Goal: Find specific page/section: Find specific page/section

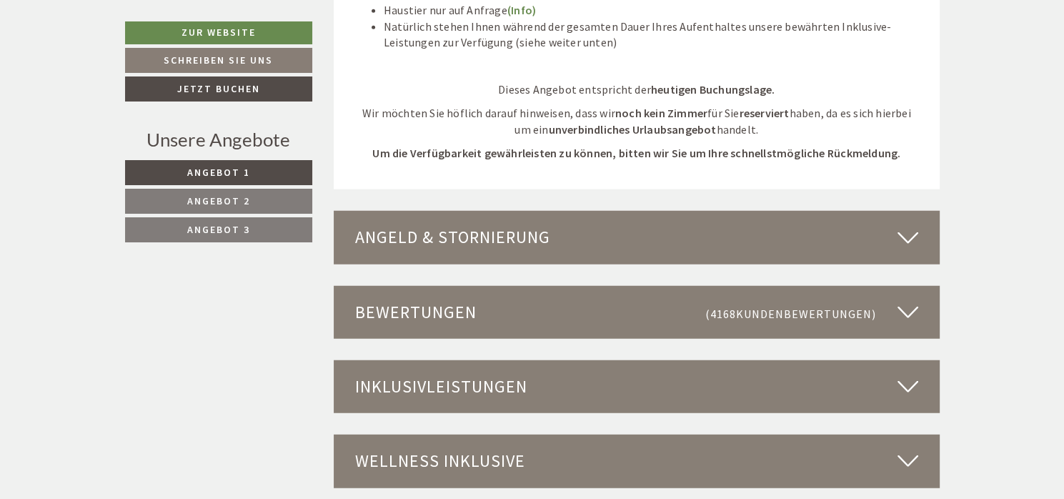
scroll to position [3646, 0]
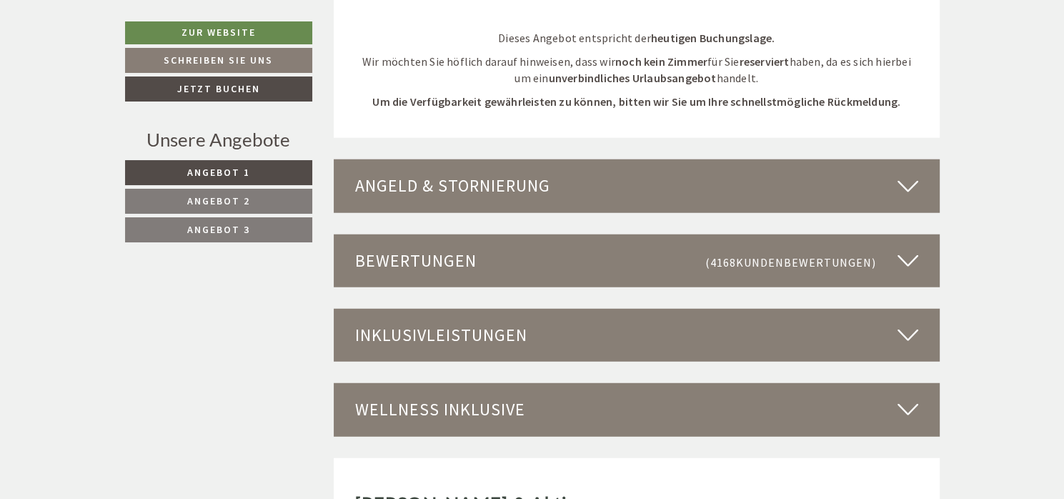
click at [904, 323] on icon at bounding box center [907, 335] width 21 height 24
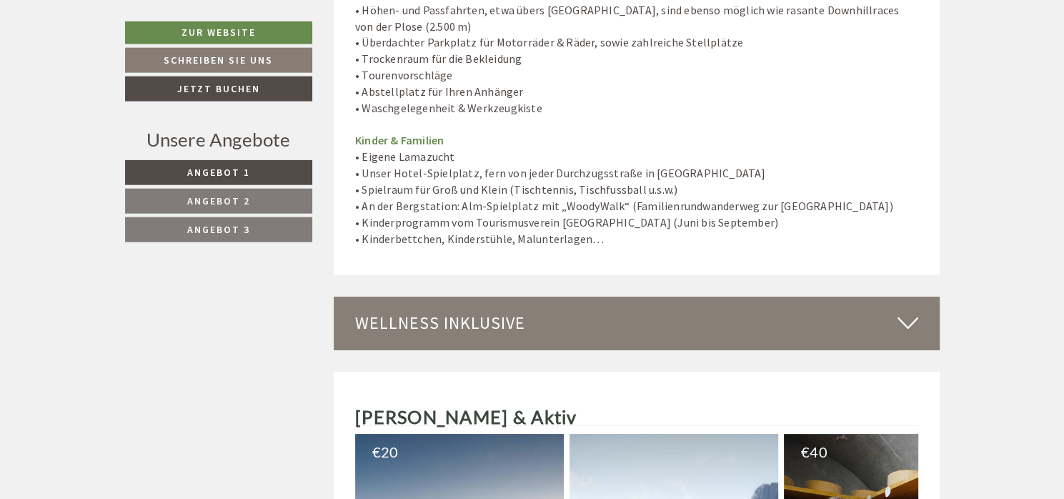
scroll to position [5029, 0]
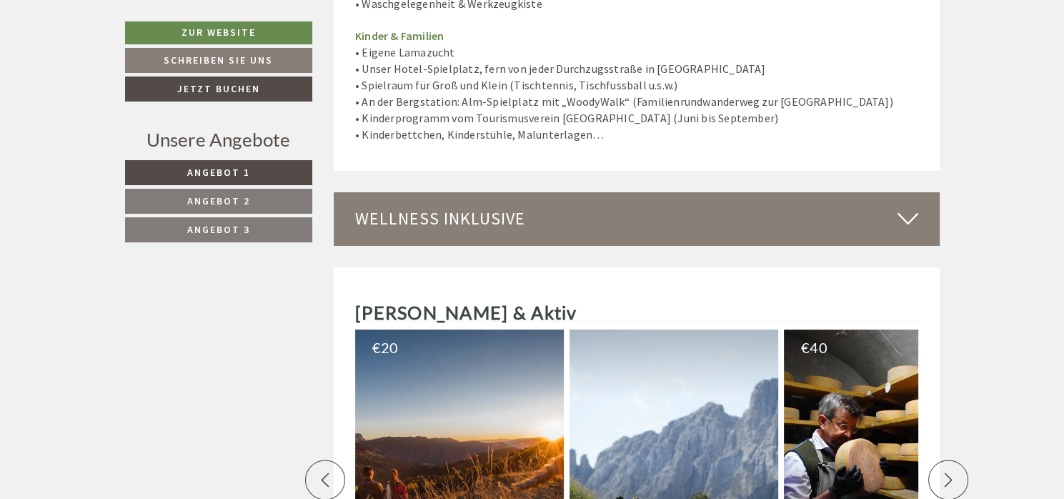
click at [908, 206] on icon at bounding box center [907, 218] width 21 height 24
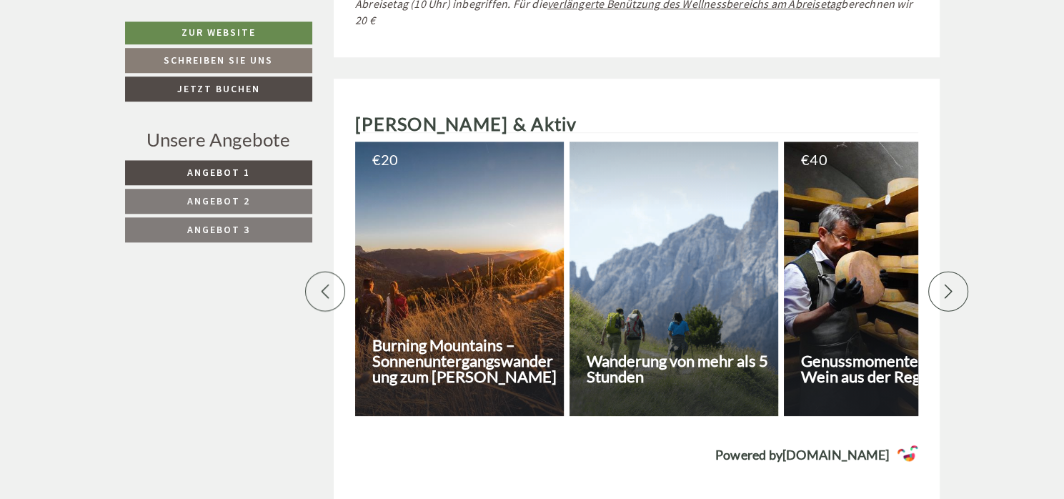
scroll to position [6412, 0]
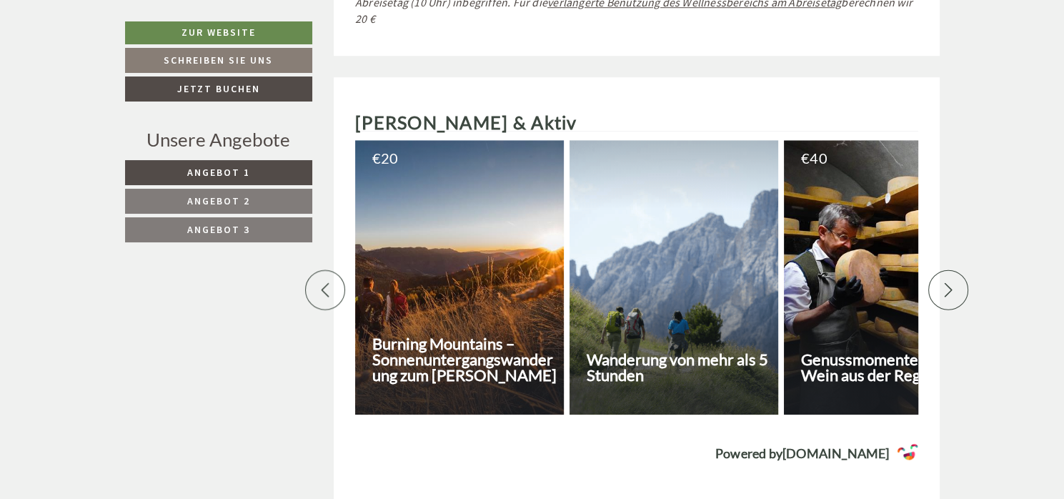
click at [957, 270] on div at bounding box center [948, 290] width 40 height 40
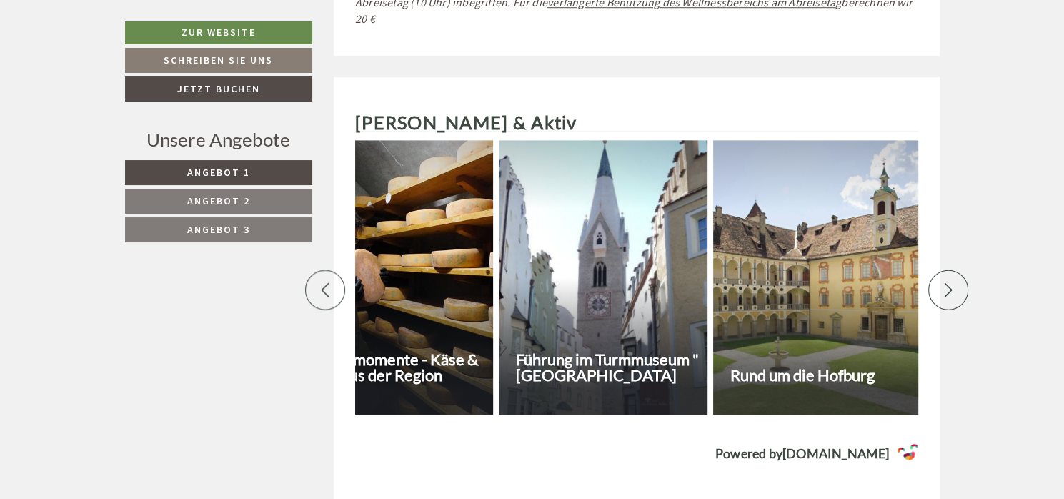
scroll to position [0, 500]
click at [946, 283] on icon at bounding box center [948, 290] width 14 height 14
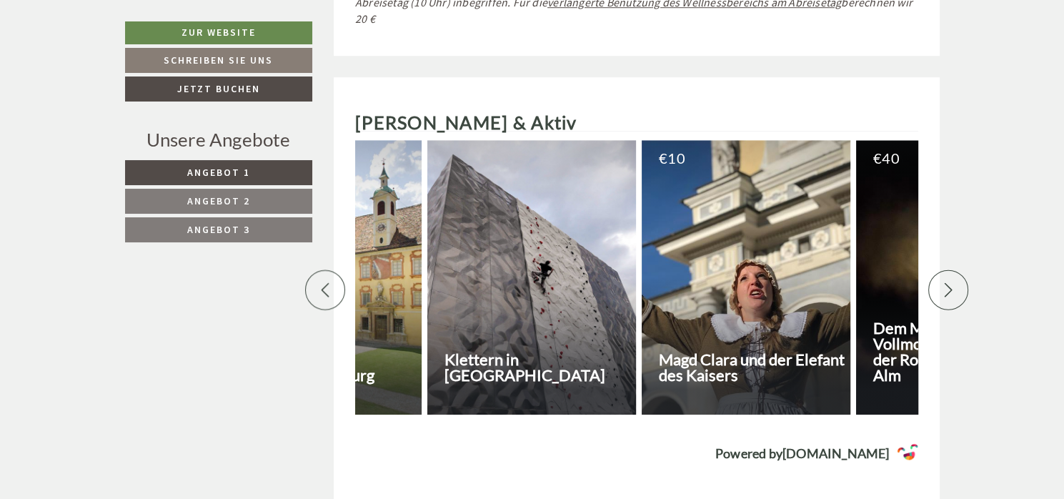
scroll to position [0, 1000]
click at [943, 270] on div at bounding box center [948, 290] width 40 height 40
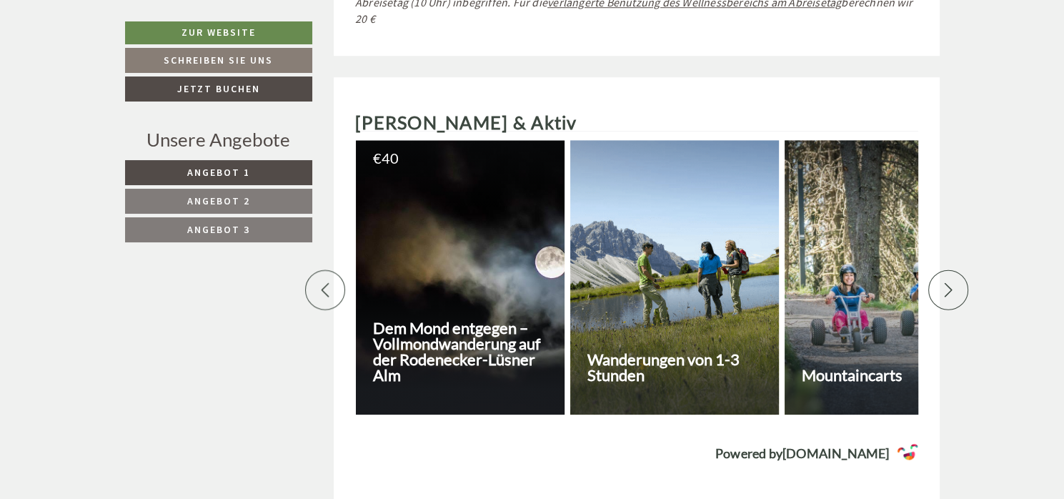
scroll to position [0, 1500]
click at [960, 270] on div at bounding box center [948, 290] width 40 height 40
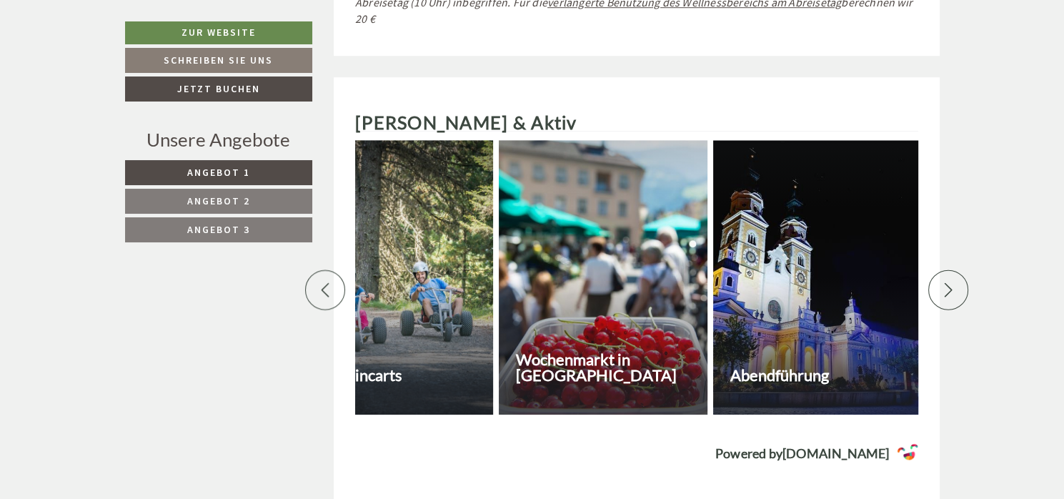
scroll to position [0, 2000]
click at [961, 270] on div at bounding box center [948, 290] width 40 height 40
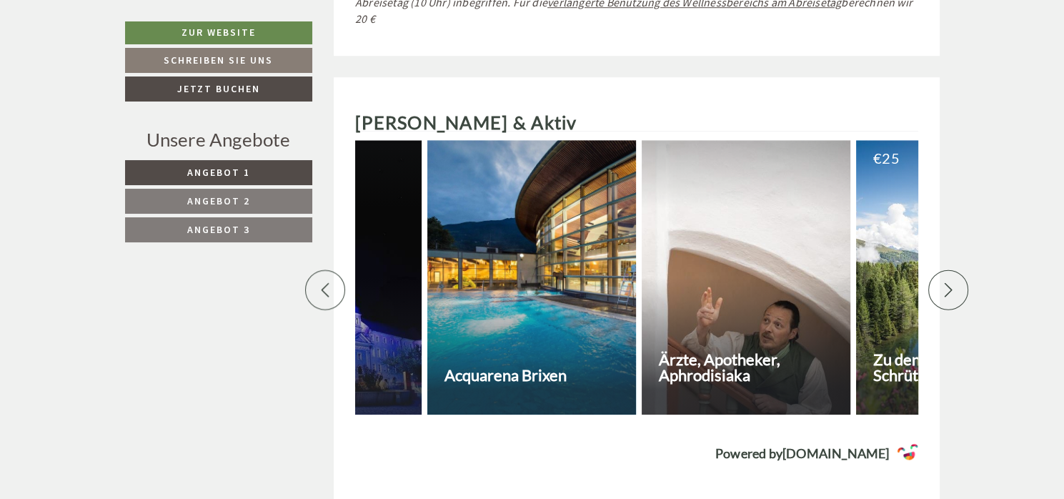
scroll to position [0, 2500]
click at [962, 270] on div at bounding box center [948, 290] width 40 height 40
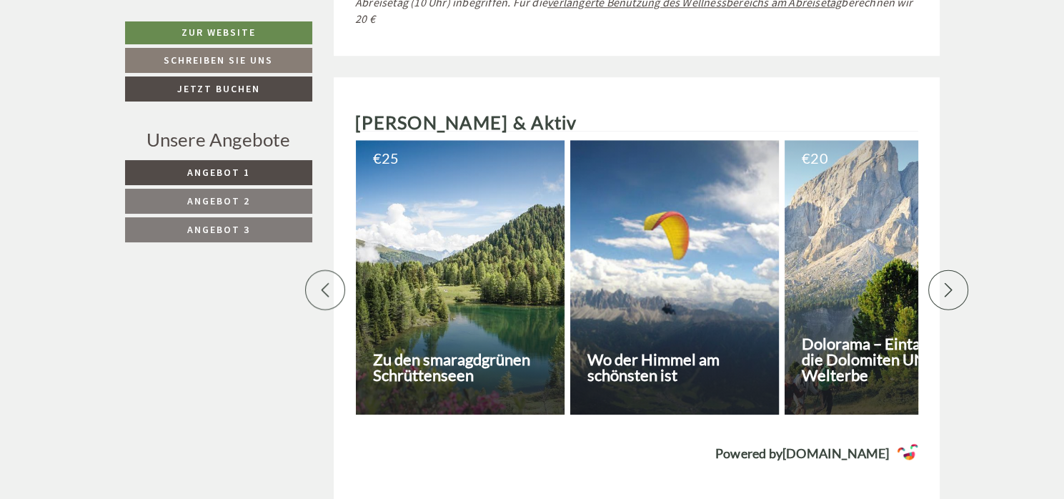
scroll to position [0, 3000]
click at [963, 270] on div at bounding box center [948, 290] width 40 height 40
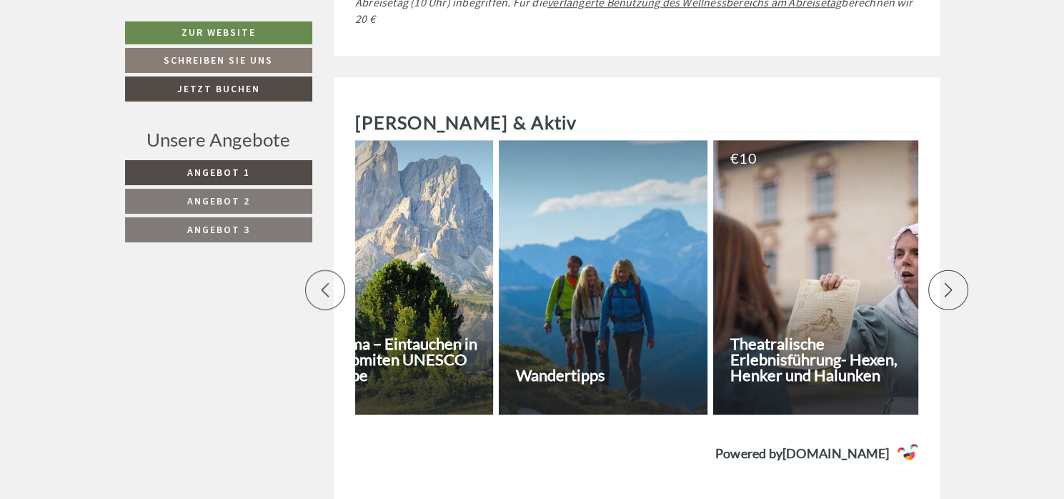
scroll to position [0, 3500]
click at [964, 270] on div at bounding box center [948, 290] width 40 height 40
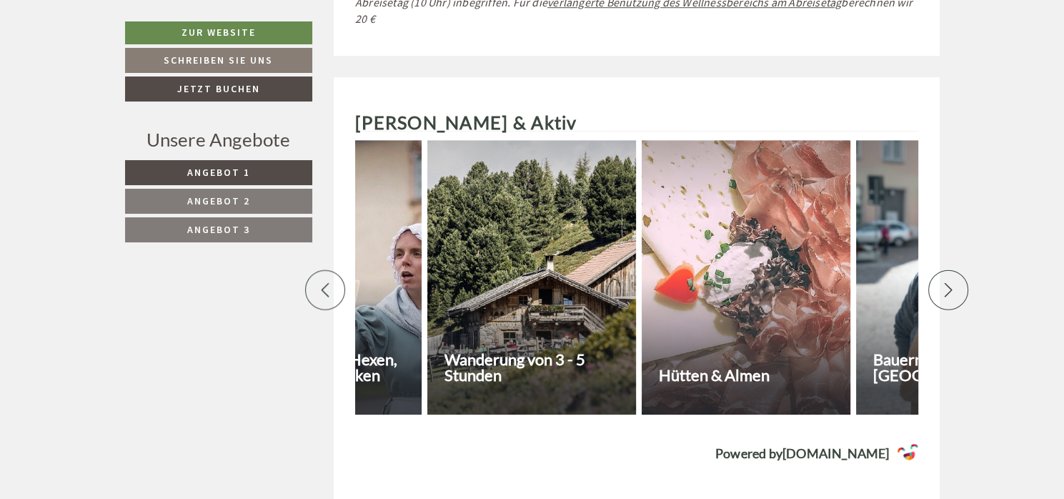
scroll to position [0, 4000]
click at [964, 270] on div at bounding box center [948, 290] width 40 height 40
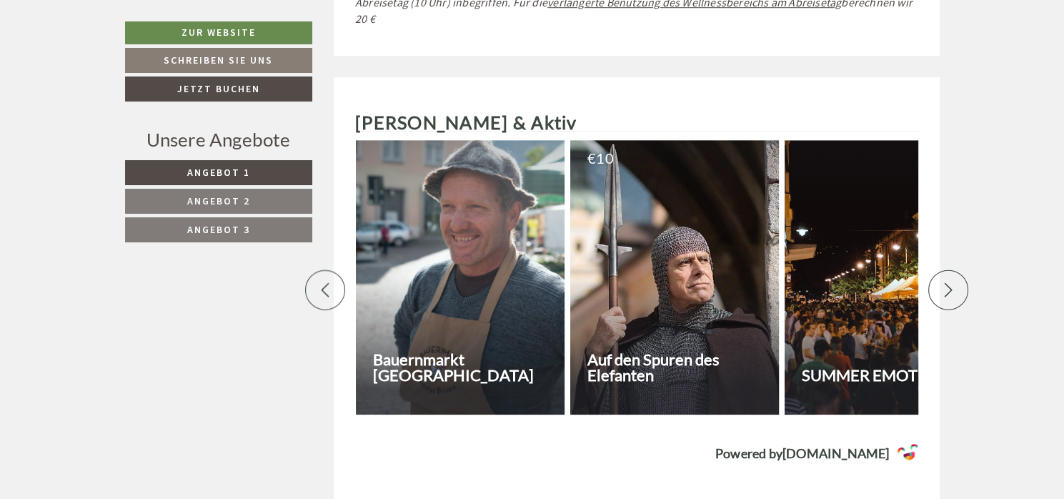
scroll to position [0, 4500]
click at [945, 283] on icon at bounding box center [948, 290] width 8 height 14
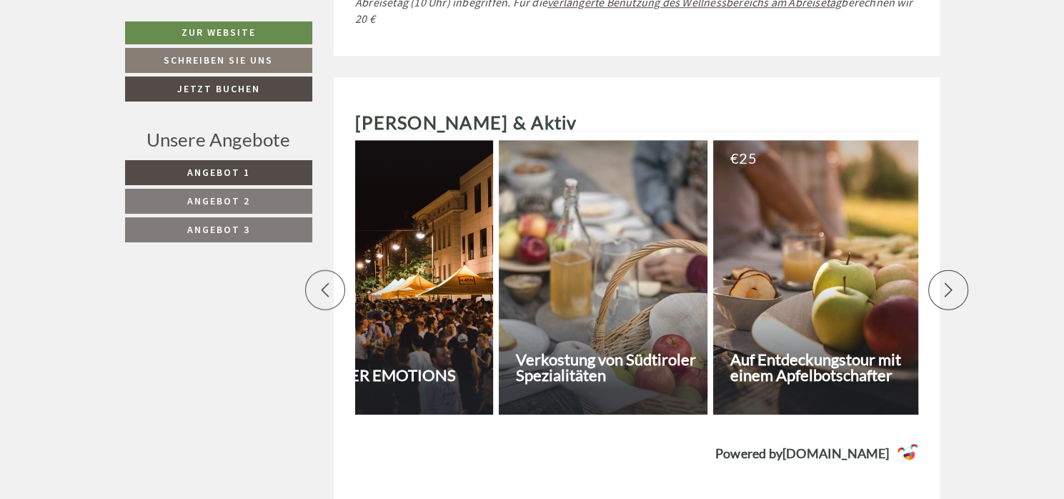
scroll to position [0, 5001]
click at [951, 270] on div at bounding box center [948, 290] width 40 height 40
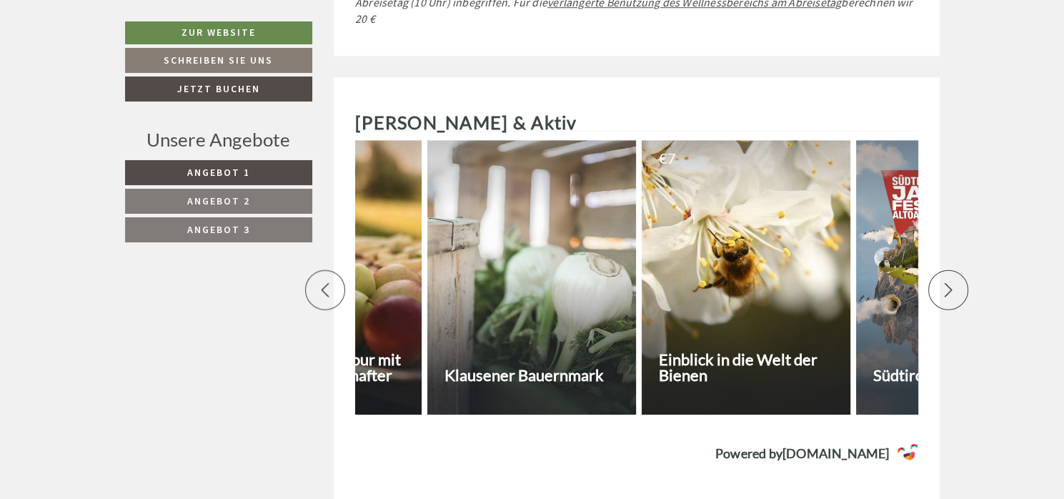
scroll to position [0, 5501]
click at [951, 270] on div at bounding box center [948, 290] width 40 height 40
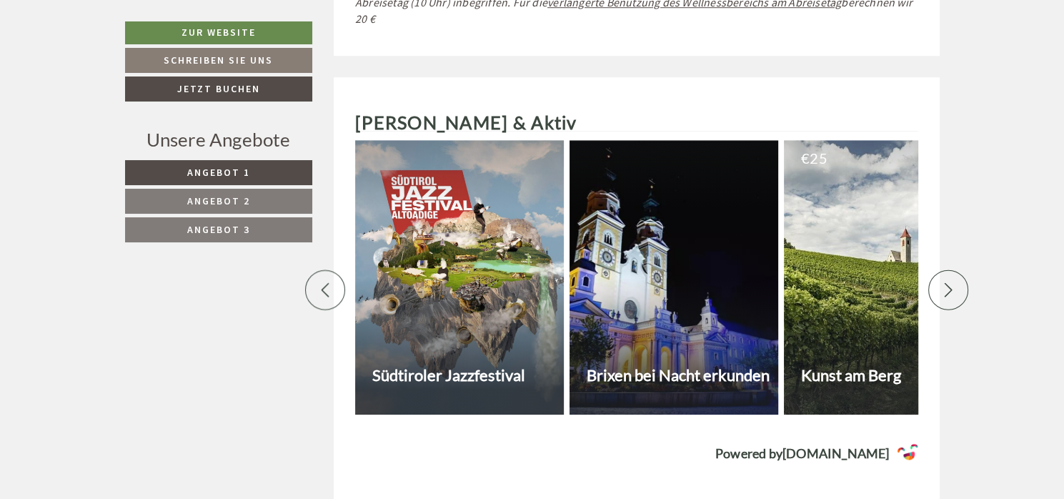
click at [952, 270] on div at bounding box center [948, 290] width 40 height 40
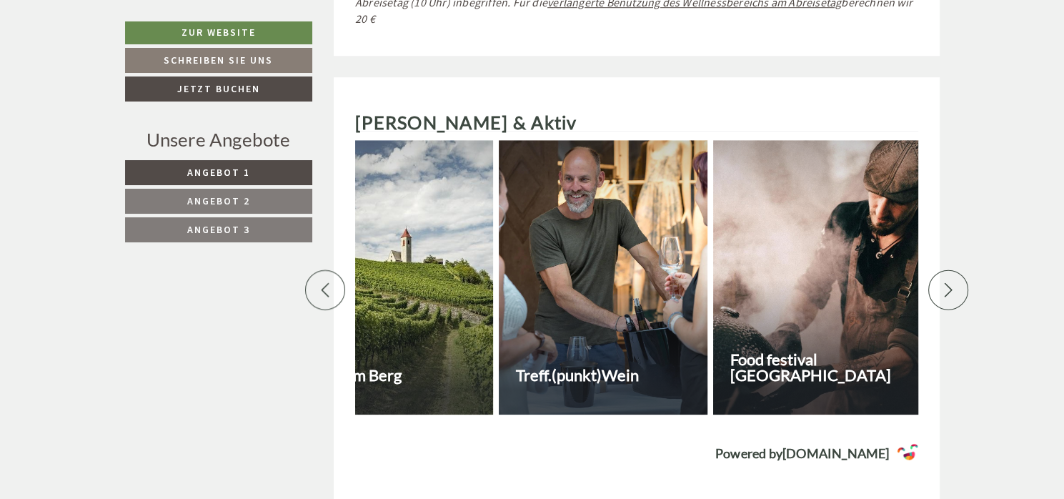
scroll to position [0, 6501]
click at [949, 283] on icon at bounding box center [948, 290] width 14 height 14
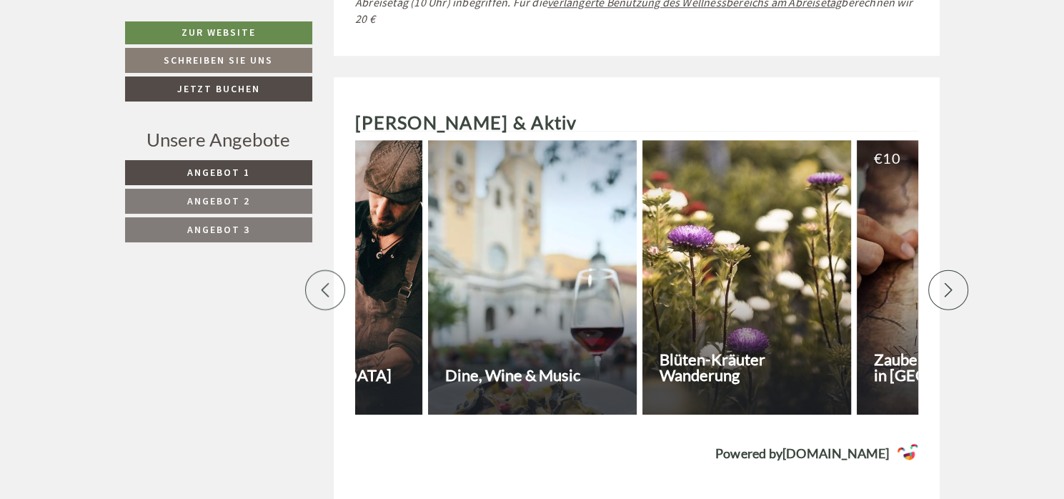
scroll to position [0, 7001]
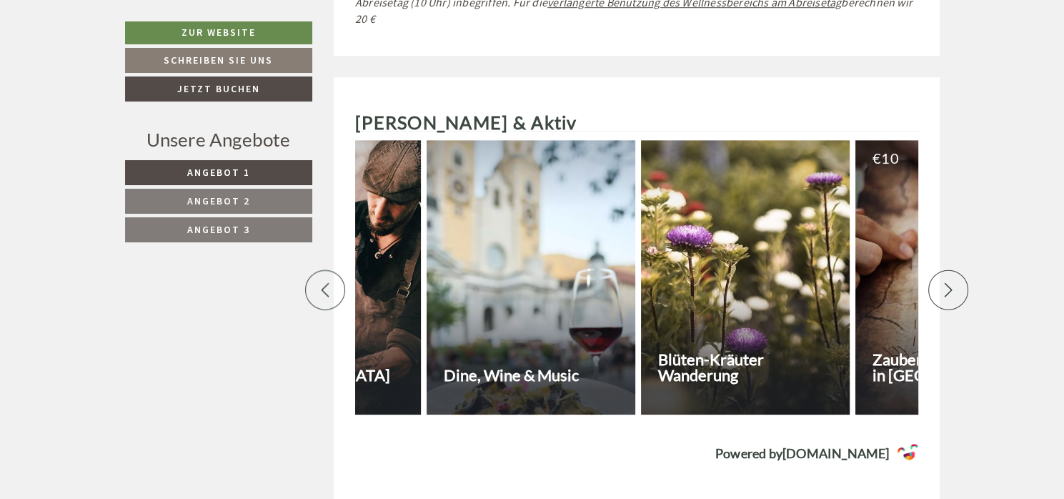
click at [947, 283] on icon at bounding box center [948, 290] width 14 height 14
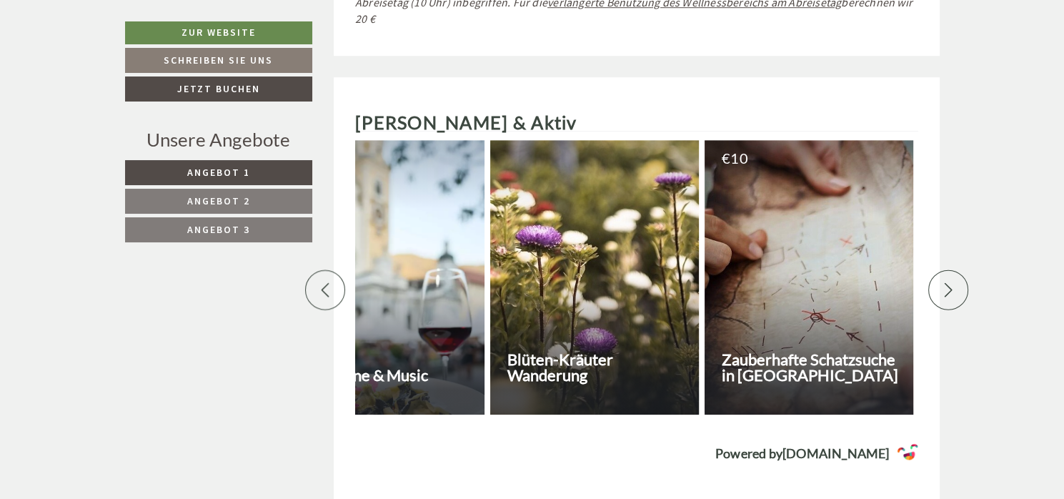
scroll to position [0, 7152]
click at [947, 283] on icon at bounding box center [948, 290] width 8 height 14
click at [949, 283] on icon at bounding box center [948, 290] width 14 height 14
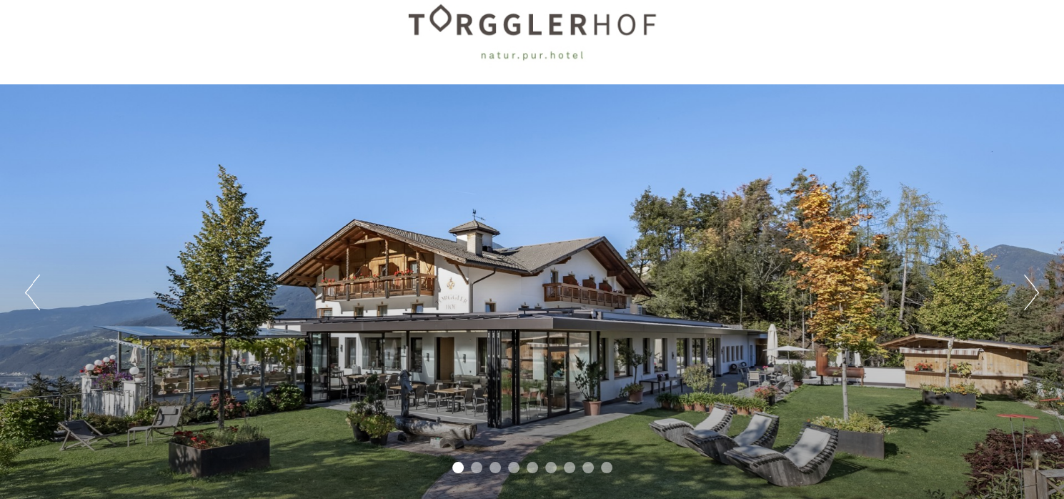
scroll to position [0, 0]
